Goal: Task Accomplishment & Management: Manage account settings

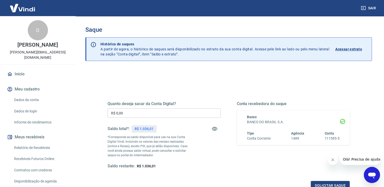
click at [133, 113] on input "R$ 0,00" at bounding box center [164, 113] width 113 height 9
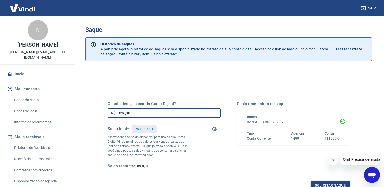
type input "R$ 1.036,00"
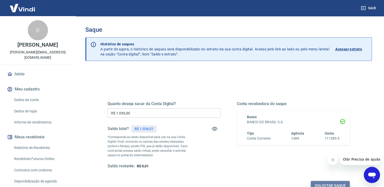
click at [325, 184] on button "Solicitar saque" at bounding box center [330, 185] width 39 height 9
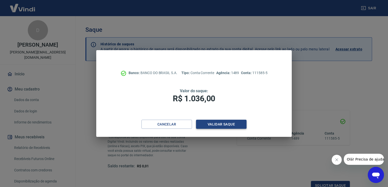
click at [220, 125] on button "Validar saque" at bounding box center [221, 124] width 51 height 9
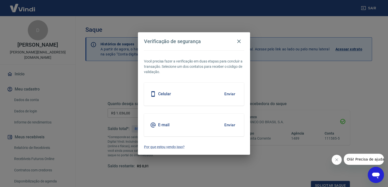
scroll to position [3, 0]
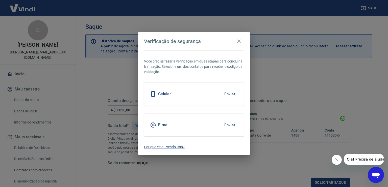
click at [231, 93] on button "Enviar" at bounding box center [230, 94] width 16 height 11
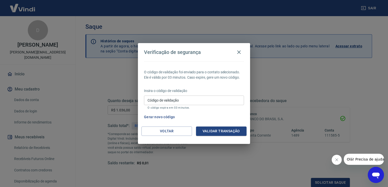
click at [217, 100] on input "Código de validação" at bounding box center [194, 100] width 100 height 9
type input "421813"
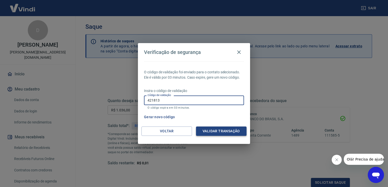
click at [217, 134] on button "Validar transação" at bounding box center [221, 131] width 51 height 9
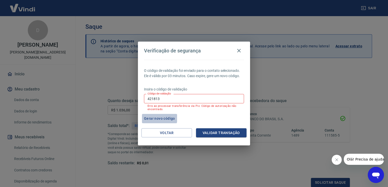
click at [152, 118] on button "Gerar novo código" at bounding box center [159, 118] width 35 height 9
drag, startPoint x: 173, startPoint y: 96, endPoint x: 132, endPoint y: 97, distance: 40.4
click at [132, 97] on div "Verificação de segurança O código de validação foi enviado para o contato selec…" at bounding box center [194, 93] width 388 height 187
click at [197, 100] on input "Código de validação" at bounding box center [194, 98] width 100 height 9
